Goal: Task Accomplishment & Management: Complete application form

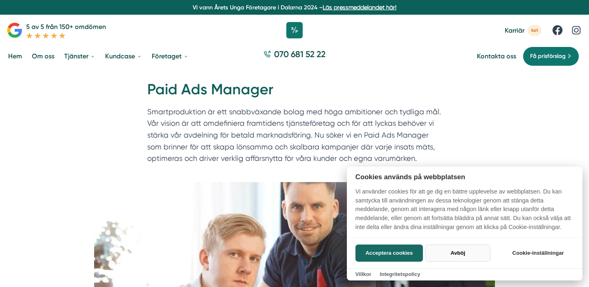
click at [451, 254] on button "Avböj" at bounding box center [457, 253] width 65 height 17
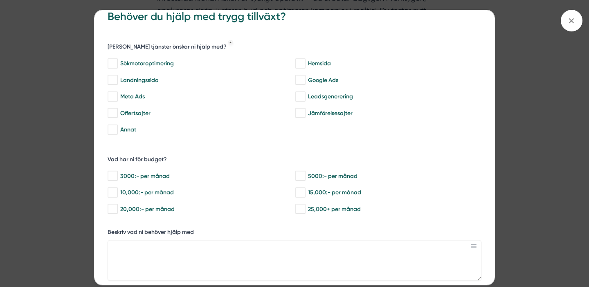
scroll to position [4, 0]
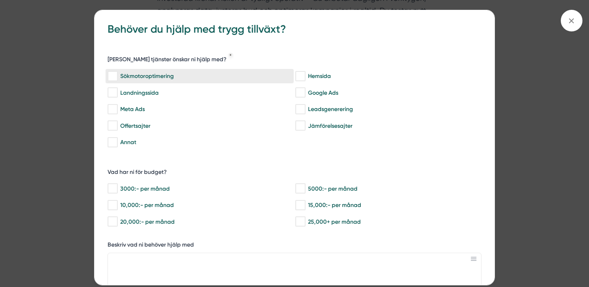
click at [112, 75] on input "Sökmotoroptimering" at bounding box center [112, 76] width 9 height 8
checkbox input "true"
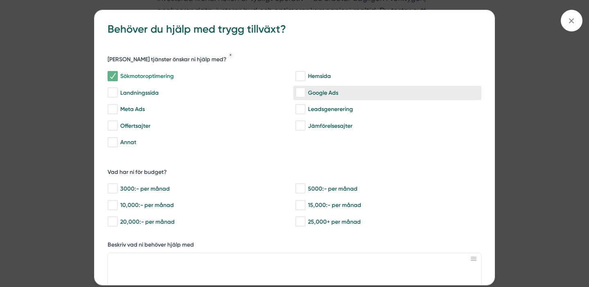
click at [301, 93] on input "Google Ads" at bounding box center [299, 93] width 9 height 8
checkbox input "true"
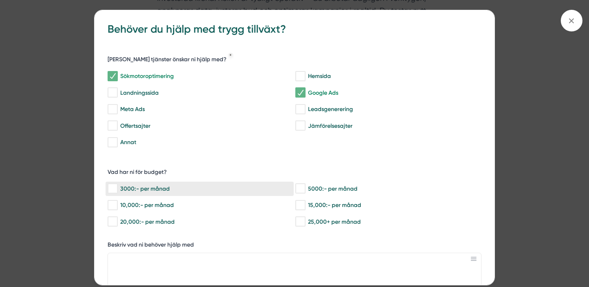
click at [111, 190] on input "3000:- per månad" at bounding box center [112, 189] width 9 height 8
checkbox input "true"
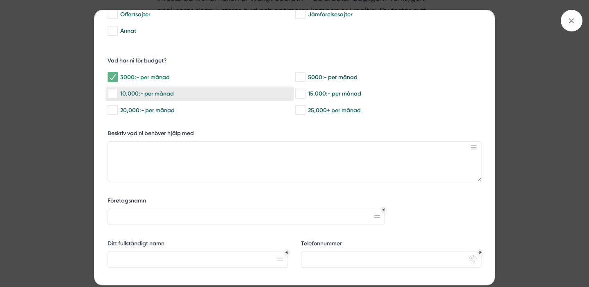
scroll to position [120, 0]
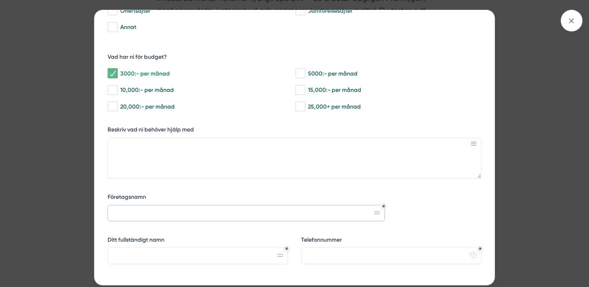
click at [228, 213] on input "Företagsnamn" at bounding box center [246, 213] width 277 height 16
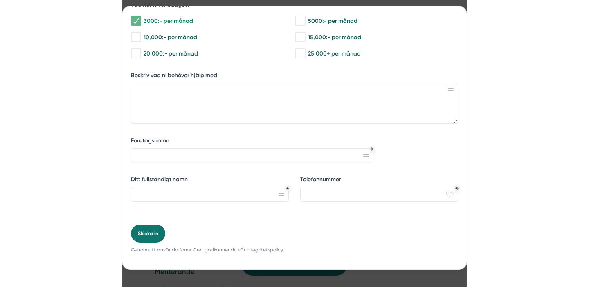
scroll to position [633, 0]
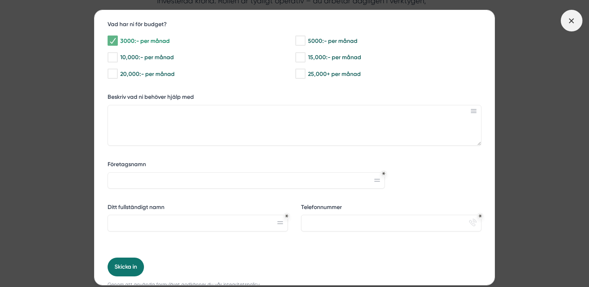
click at [569, 19] on line at bounding box center [571, 20] width 4 height 4
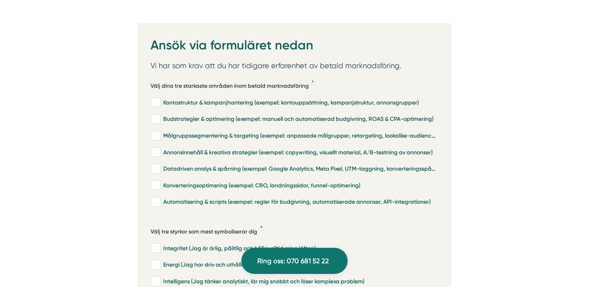
scroll to position [1766, 0]
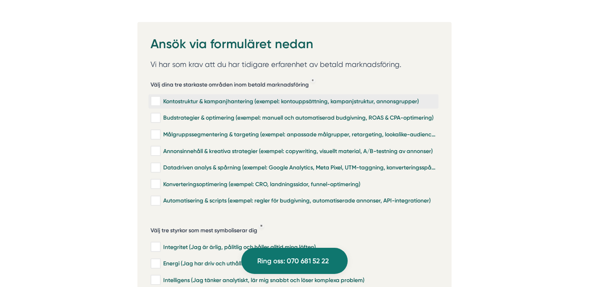
click at [158, 97] on input "Kontostruktur & kampanjhantering (exempel: kontouppsättning, kampanjstruktur, a…" at bounding box center [154, 101] width 9 height 8
checkbox input "true"
click at [155, 114] on input "Budstrategier & optimering (exempel: manuell och automatiserad budgivning, ROAS…" at bounding box center [154, 118] width 9 height 8
checkbox input "true"
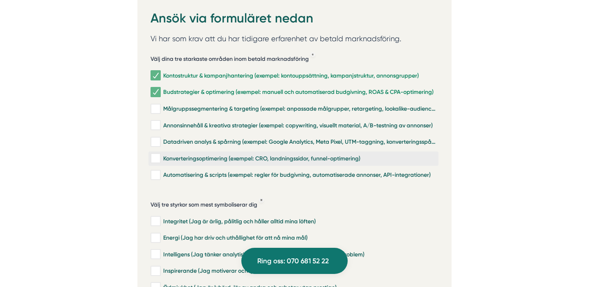
scroll to position [1796, 0]
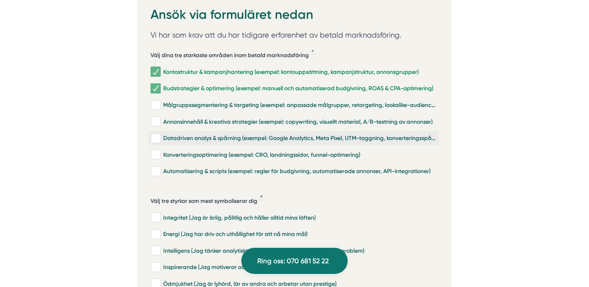
click at [157, 134] on input "Datadriven analys & spårning (exempel: Google Analytics, Meta Pixel, UTM-taggni…" at bounding box center [154, 138] width 9 height 8
checkbox input "true"
click at [157, 151] on input "Konverteringsoptimering (exempel: CRO, landningssidor, funnel-optimering)" at bounding box center [154, 155] width 9 height 8
checkbox input "true"
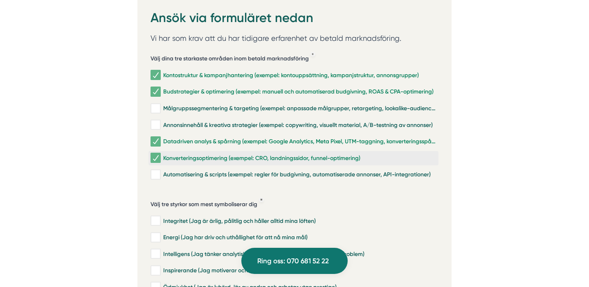
scroll to position [1794, 0]
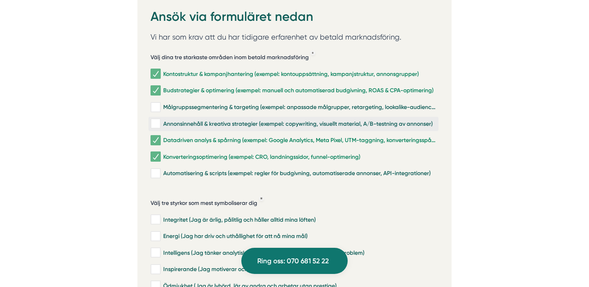
click at [156, 120] on input "Annonsinnehåll & kreativa strategier (exempel: copywriting, visuellt material, …" at bounding box center [154, 124] width 9 height 8
checkbox input "true"
click at [157, 103] on input "Målgruppssegmentering & targeting (exempel: anpassade målgrupper, retargeting, …" at bounding box center [154, 107] width 9 height 8
checkbox input "true"
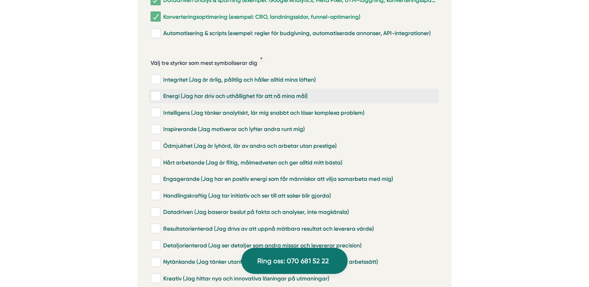
scroll to position [1936, 0]
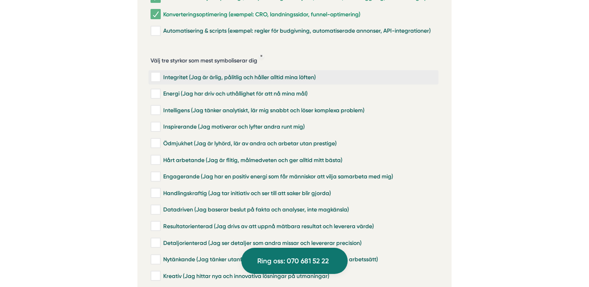
click at [153, 73] on input "Integritet (Jag är ärlig, pålitlig och håller alltid mina löften)" at bounding box center [154, 77] width 9 height 8
checkbox input "true"
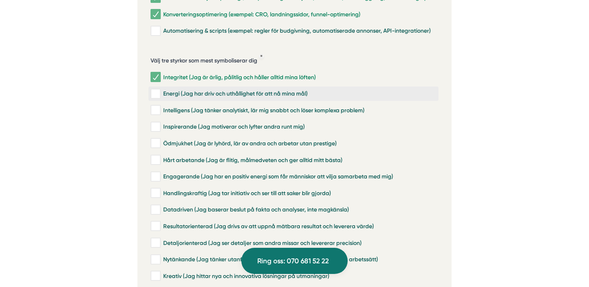
click at [156, 90] on input "Energi (Jag har driv och uthållighet för att nå mina mål)" at bounding box center [154, 94] width 9 height 8
checkbox input "true"
click at [157, 106] on input "Intelligens (Jag tänker analytiskt, lär mig snabbt och löser komplexa problem)" at bounding box center [154, 110] width 9 height 8
checkbox input "true"
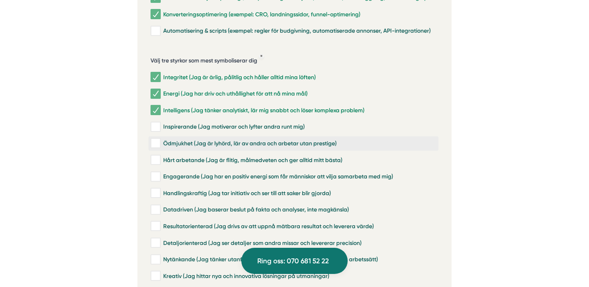
click at [159, 139] on input "Ödmjukhet (Jag är lyhörd, lär av andra och arbetar utan prestige)" at bounding box center [154, 143] width 9 height 8
checkbox input "true"
click at [158, 156] on input "Hårt arbetande (Jag är flitig, målmedveten och ger alltid mitt bästa)" at bounding box center [154, 160] width 9 height 8
checkbox input "true"
click at [154, 173] on input "Engagerande (Jag har en positiv energi som får människor att vilja samarbeta me…" at bounding box center [154, 177] width 9 height 8
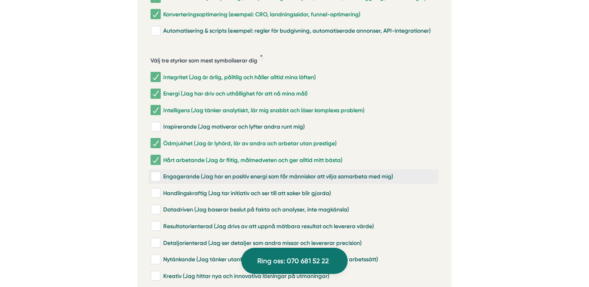
checkbox input "true"
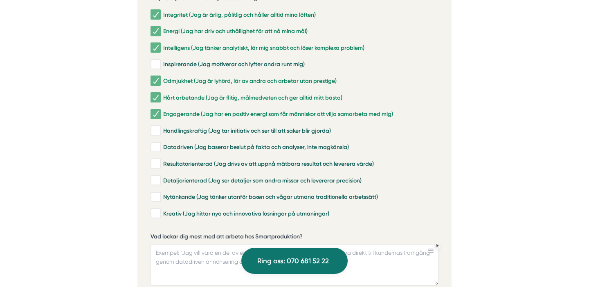
scroll to position [1998, 0]
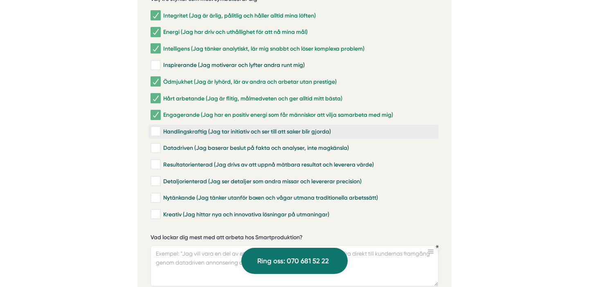
click at [155, 128] on input "Handlingskraftig (Jag tar initiativ och ser till att saker blir gjorda)" at bounding box center [154, 132] width 9 height 8
checkbox input "true"
click at [156, 144] on input "Datadriven (Jag baserar beslut på fakta och analyser, inte magkänsla)" at bounding box center [154, 148] width 9 height 8
checkbox input "true"
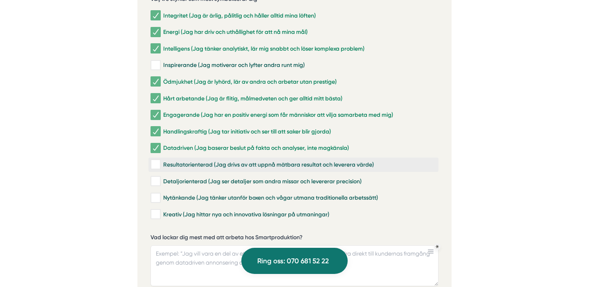
click at [155, 161] on input "Resultatorienterad (Jag drivs av att uppnå mätbara resultat och leverera värde)" at bounding box center [154, 165] width 9 height 8
checkbox input "true"
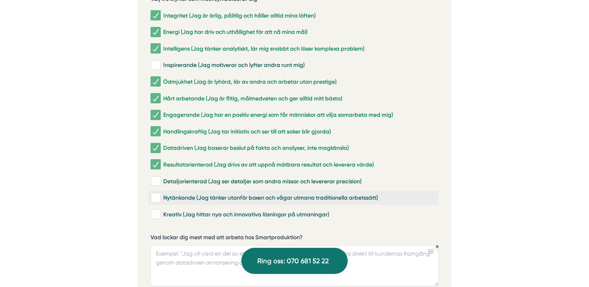
click at [157, 194] on input "Nytänkande (Jag tänker utanför boxen och vågar utmana traditionella arbetssätt)" at bounding box center [154, 198] width 9 height 8
checkbox input "true"
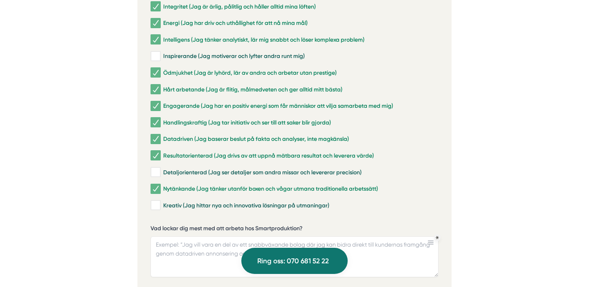
scroll to position [2007, 0]
click at [155, 168] on input "Detaljorienterad (Jag ser detaljer som andra missar och levererar precision)" at bounding box center [154, 172] width 9 height 8
checkbox input "true"
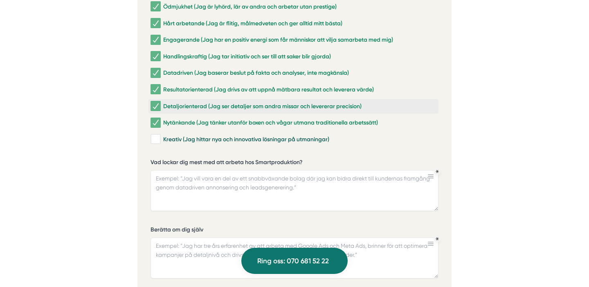
scroll to position [2076, 0]
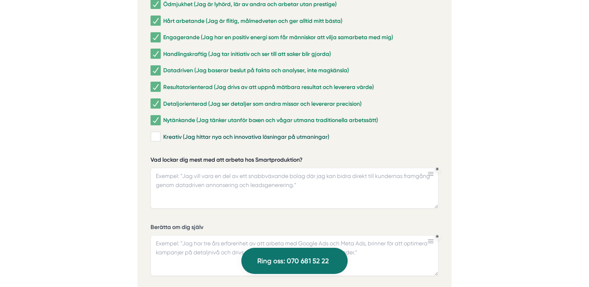
drag, startPoint x: 151, startPoint y: 136, endPoint x: 272, endPoint y: 139, distance: 121.4
click at [272, 156] on label "Vad lockar dig mest med att arbeta hos Smartproduktion?" at bounding box center [294, 161] width 288 height 10
click at [272, 168] on textarea "Vad lockar dig mest med att arbeta hos Smartproduktion?" at bounding box center [294, 188] width 288 height 41
drag, startPoint x: 307, startPoint y: 136, endPoint x: 172, endPoint y: 139, distance: 135.3
click at [172, 156] on label "Vad lockar dig mest med att arbeta hos Smartproduktion?" at bounding box center [294, 161] width 288 height 10
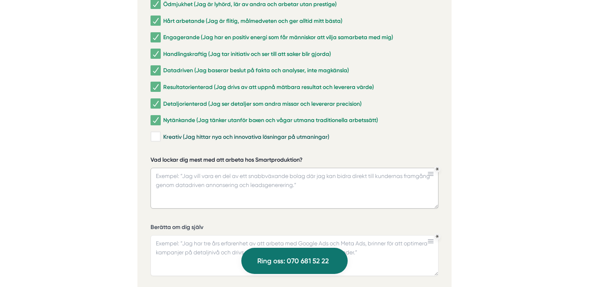
click at [172, 168] on textarea "Vad lockar dig mest med att arbeta hos Smartproduktion?" at bounding box center [294, 188] width 288 height 41
click at [152, 156] on label "Vad lockar dig mest med att arbeta hos Smartproduktion?" at bounding box center [294, 161] width 288 height 10
click at [152, 168] on textarea "Vad lockar dig mest med att arbeta hos Smartproduktion?" at bounding box center [294, 188] width 288 height 41
drag, startPoint x: 152, startPoint y: 137, endPoint x: 258, endPoint y: 139, distance: 106.7
click at [258, 156] on label "Vad lockar dig mest med att arbeta hos Smartproduktion?" at bounding box center [294, 161] width 288 height 10
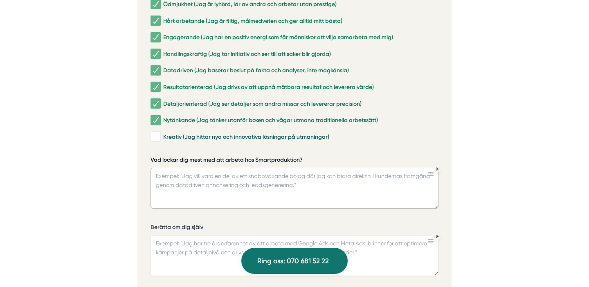
click at [258, 168] on textarea "Vad lockar dig mest med att arbeta hos Smartproduktion?" at bounding box center [294, 188] width 288 height 41
click at [307, 168] on textarea "Vad lockar dig mest med att arbeta hos Smartproduktion?" at bounding box center [294, 188] width 288 height 41
paste textarea "Det som lockar mig mest är att Smartproduktion verkar erbjuda en miljö där jag …"
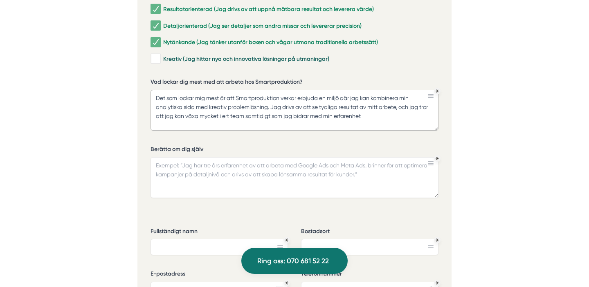
scroll to position [2166, 0]
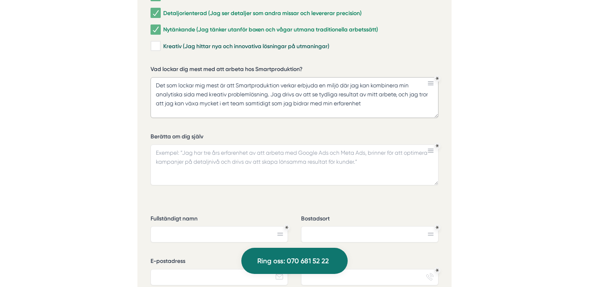
type textarea "Det som lockar mig mest är att Smartproduktion verkar erbjuda en miljö där jag …"
click at [242, 145] on textarea "Berätta om dig själv" at bounding box center [294, 165] width 288 height 41
paste textarea "Jag har jobbat med digital marknadsföring ett tag nu och fastnat lite extra för…"
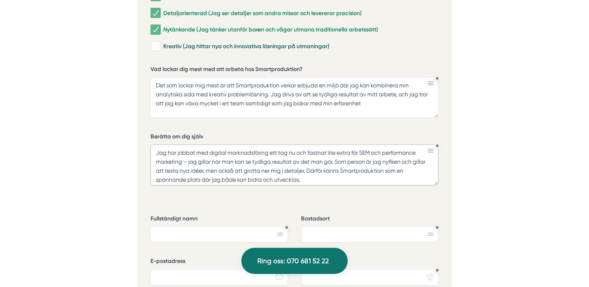
click at [187, 145] on textarea "Jag har jobbat med digital marknadsföring ett tag nu och fastnat lite extra för…" at bounding box center [294, 165] width 288 height 41
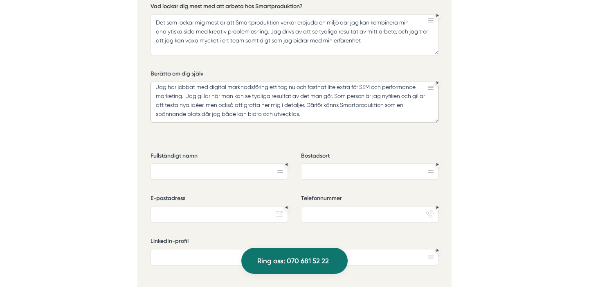
scroll to position [2233, 0]
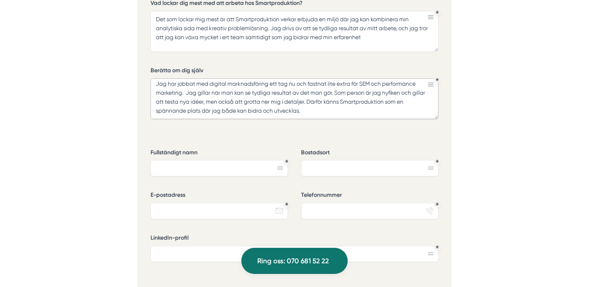
type textarea "Jag har jobbat med digital marknadsföring ett tag nu och fastnat lite extra för…"
click at [242, 160] on input "Fullständigt namn" at bounding box center [218, 168] width 137 height 16
type input "[PERSON_NAME]"
type input "Brandbergen"
type input "[EMAIL_ADDRESS][DOMAIN_NAME]"
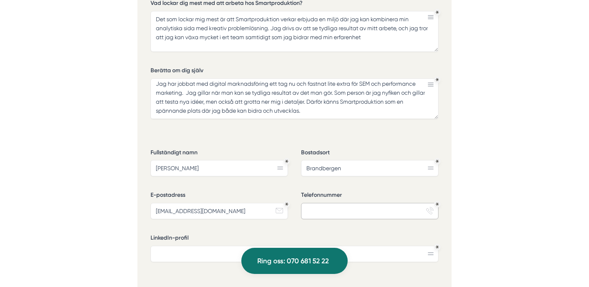
type input "0704671907"
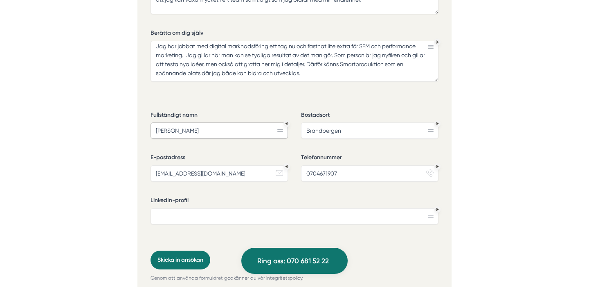
scroll to position [2279, 0]
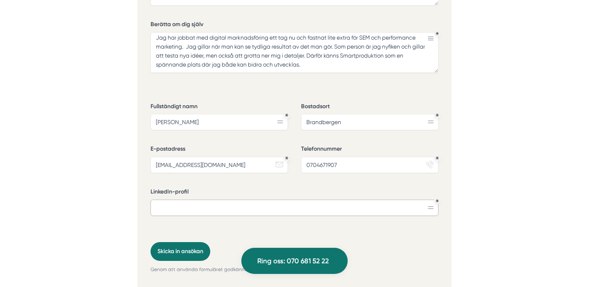
click at [393, 200] on input "LinkedIn-profil" at bounding box center [294, 208] width 288 height 16
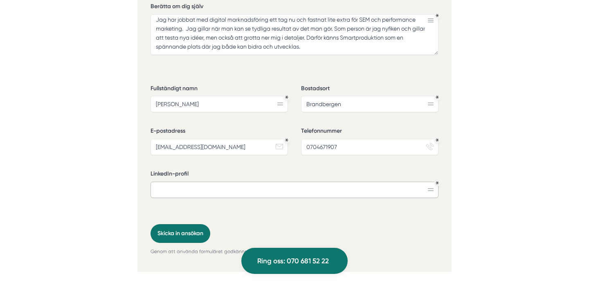
scroll to position [2296, 0]
click at [289, 182] on input "LinkedIn-profil" at bounding box center [294, 190] width 288 height 16
paste input "[DOMAIN_NAME][URL]"
type input "[DOMAIN_NAME][URL]"
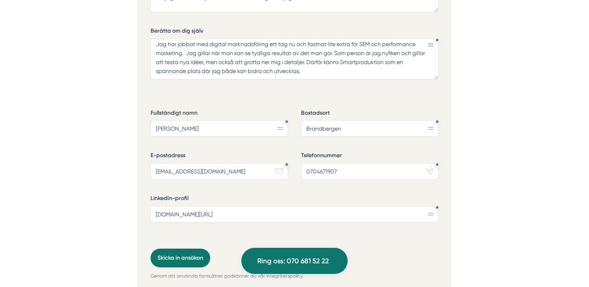
scroll to position [2273, 0]
click at [171, 249] on button "Skicka in ansökan" at bounding box center [180, 258] width 60 height 19
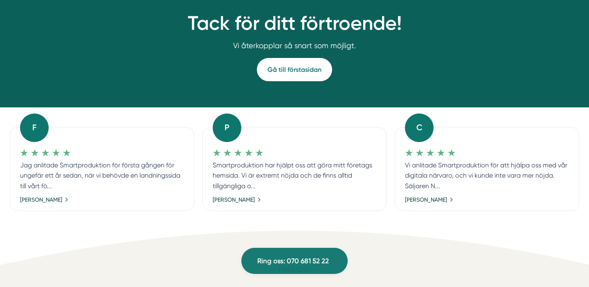
scroll to position [78, 0]
